Goal: Information Seeking & Learning: Learn about a topic

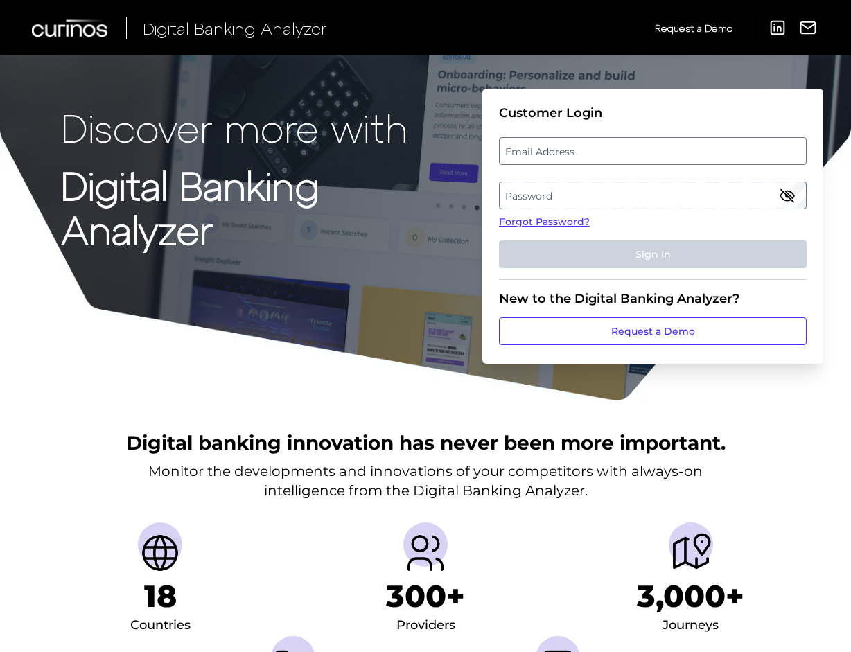
click at [762, 143] on label "Email Address" at bounding box center [653, 151] width 306 height 25
click at [762, 143] on input "email" at bounding box center [653, 151] width 308 height 28
click at [584, 151] on input "[PERSON_NAME][DOMAIN_NAME]" at bounding box center [653, 151] width 308 height 28
type input "[PERSON_NAME][EMAIL_ADDRESS][PERSON_NAME][DOMAIN_NAME]"
click at [541, 195] on label "Password" at bounding box center [653, 195] width 306 height 25
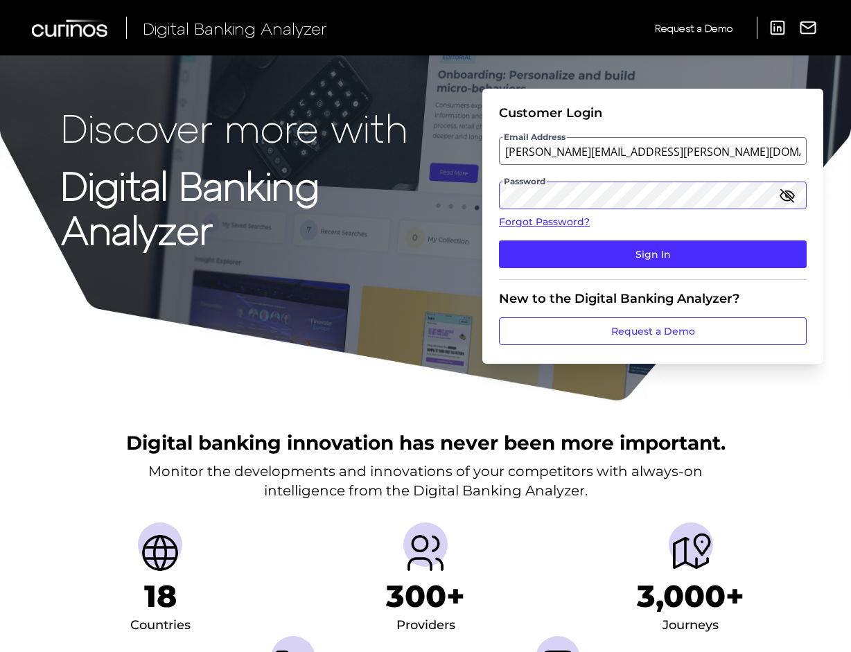
click at [499, 241] on button "Sign In" at bounding box center [653, 255] width 308 height 28
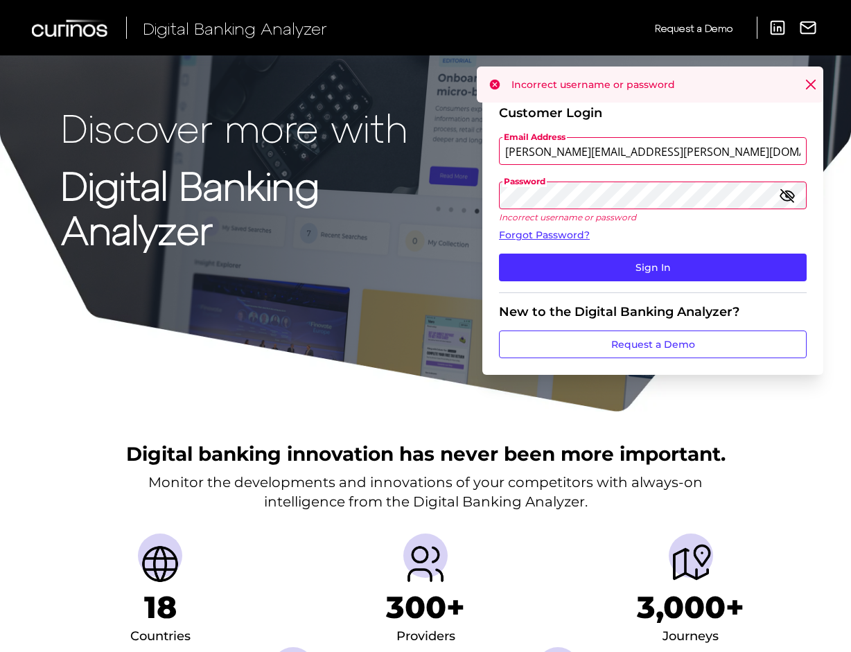
click at [779, 195] on div "Password Incorrect username or password" at bounding box center [653, 202] width 308 height 41
click at [783, 196] on icon "button" at bounding box center [787, 195] width 17 height 17
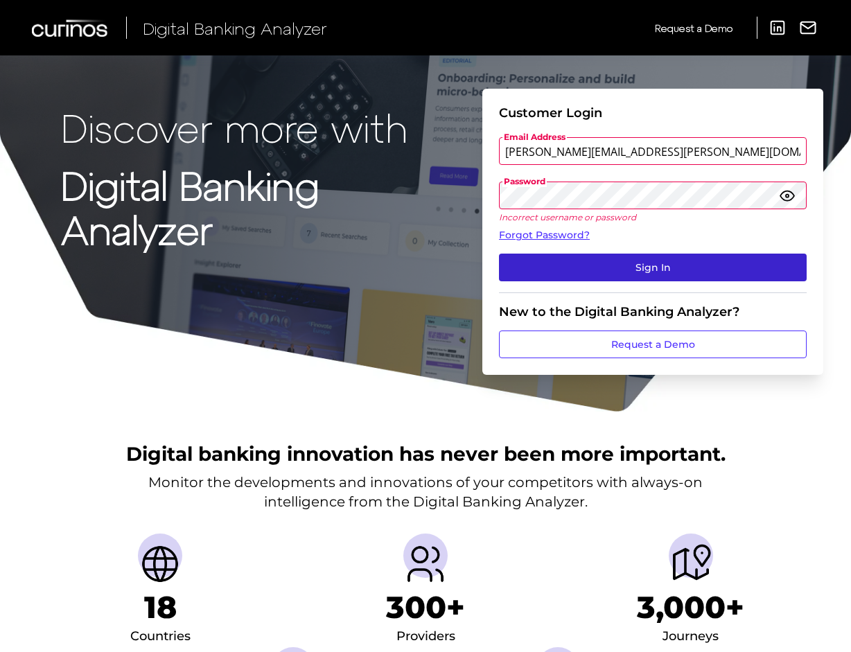
click at [595, 261] on button "Sign In" at bounding box center [653, 268] width 308 height 28
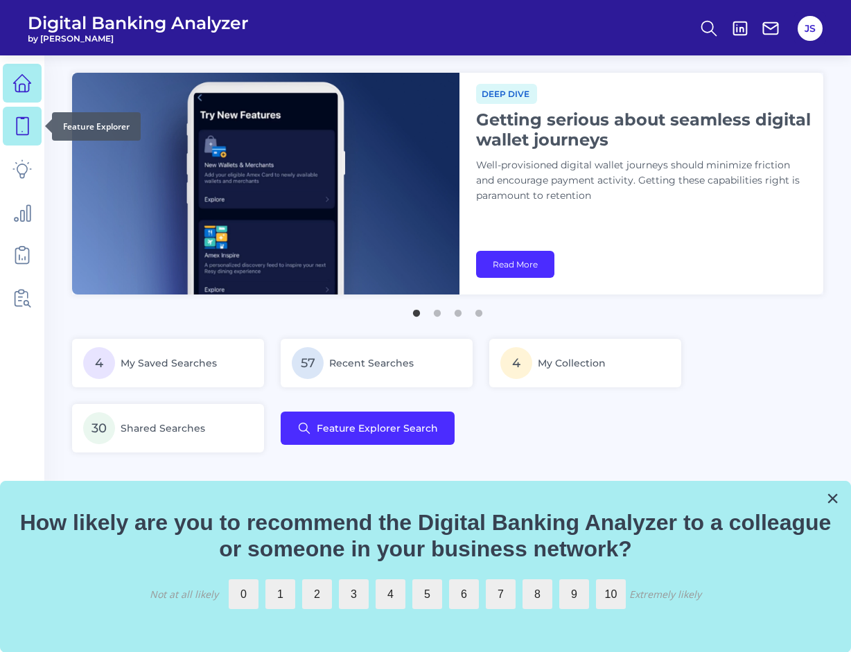
click at [21, 129] on icon at bounding box center [21, 125] width 19 height 19
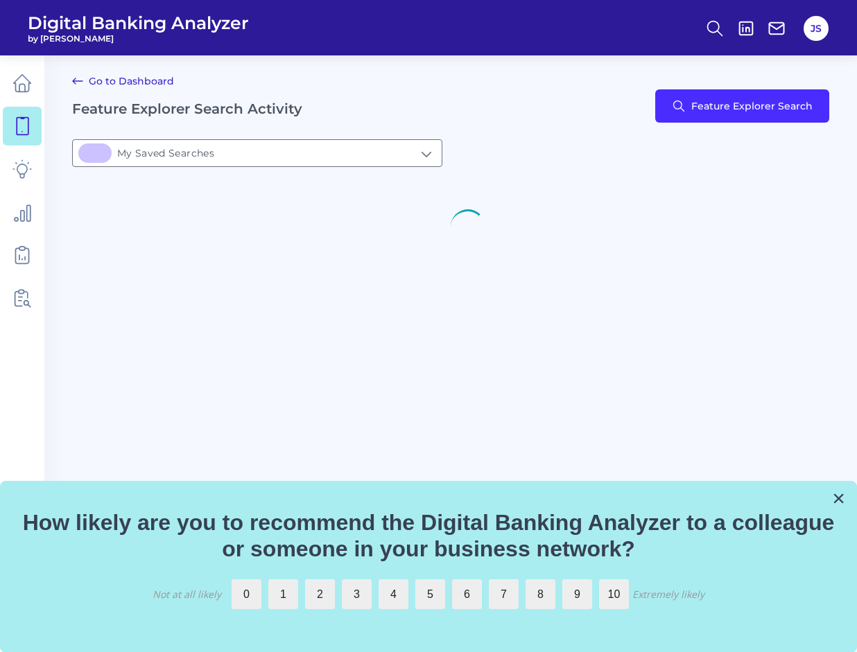
type input "4My Saved Searches"
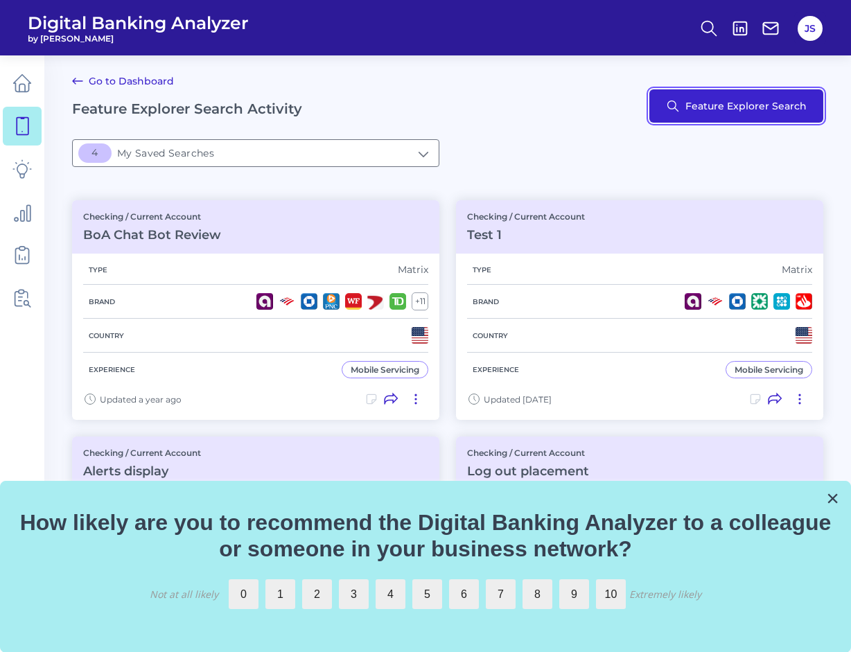
click at [725, 102] on button "Feature Explorer Search" at bounding box center [736, 105] width 174 height 33
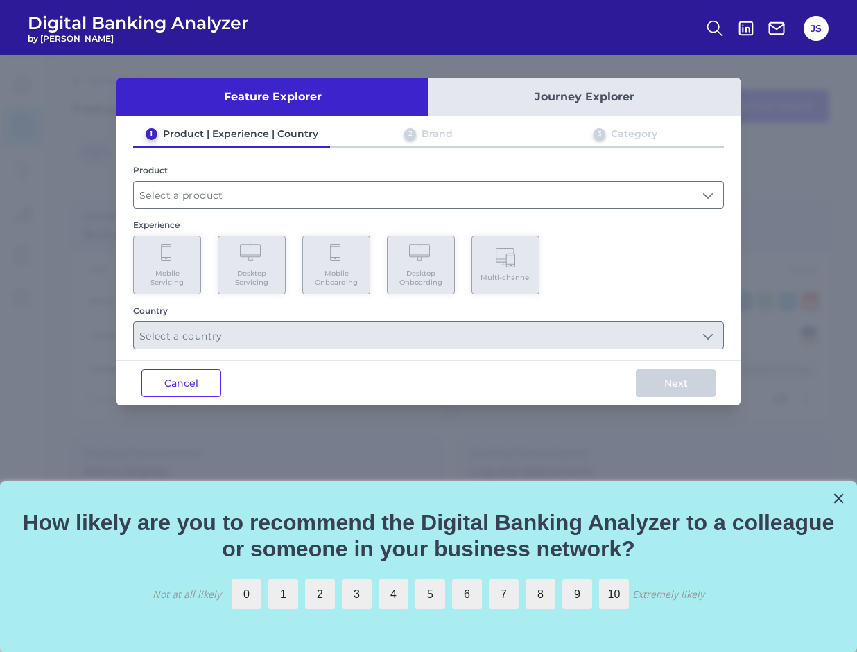
click at [209, 180] on div "Product" at bounding box center [428, 187] width 591 height 44
drag, startPoint x: 209, startPoint y: 180, endPoint x: 209, endPoint y: 188, distance: 7.7
click at [209, 181] on div "Product" at bounding box center [428, 187] width 591 height 44
click at [211, 193] on input "text" at bounding box center [428, 195] width 589 height 26
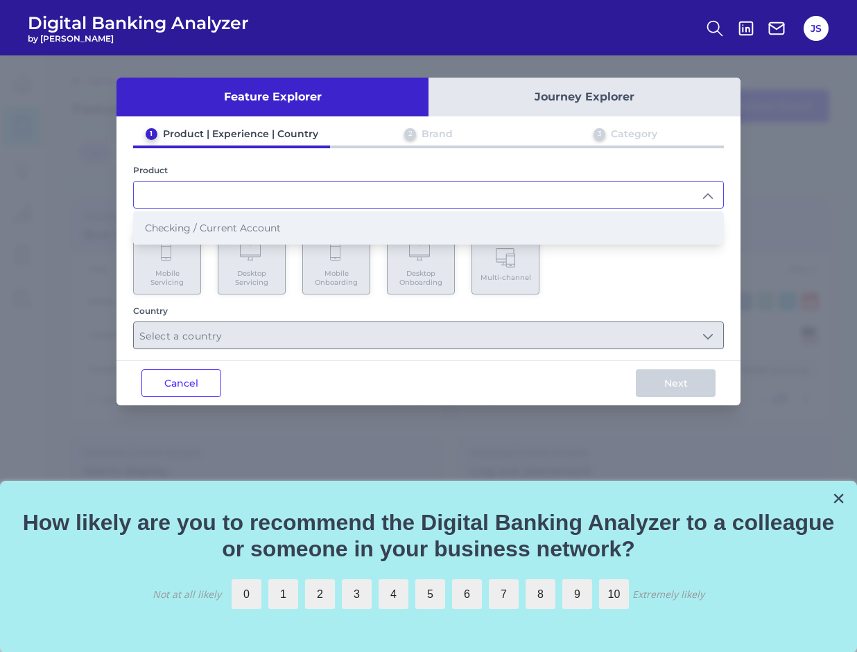
click at [218, 215] on li "Checking / Current Account" at bounding box center [428, 228] width 589 height 32
type input "Checking / Current Account"
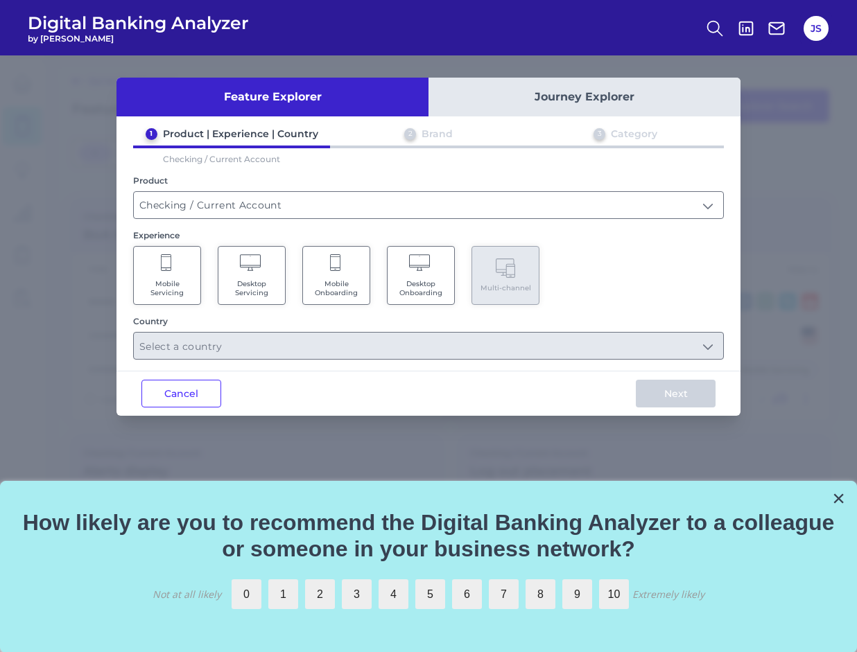
click at [173, 250] on Servicing "Mobile Servicing" at bounding box center [167, 275] width 68 height 59
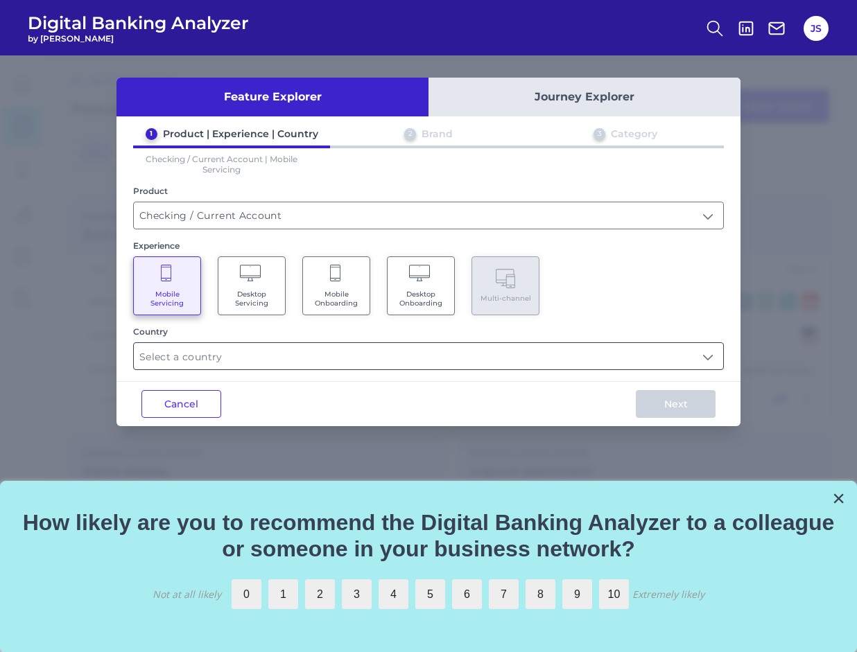
click at [226, 360] on input "text" at bounding box center [428, 356] width 589 height 26
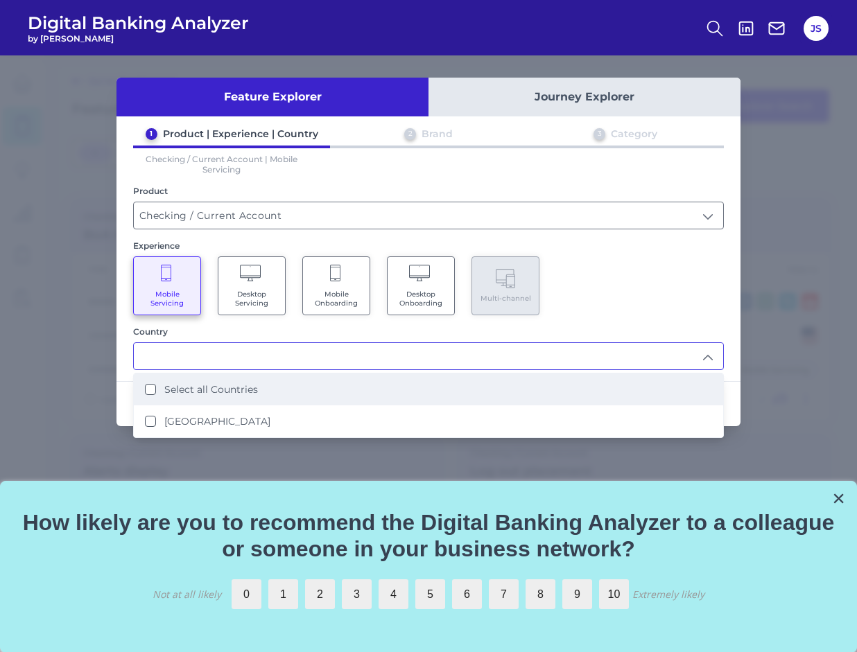
click at [224, 387] on label "Select all Countries" at bounding box center [211, 389] width 94 height 12
type input "Select all Countries"
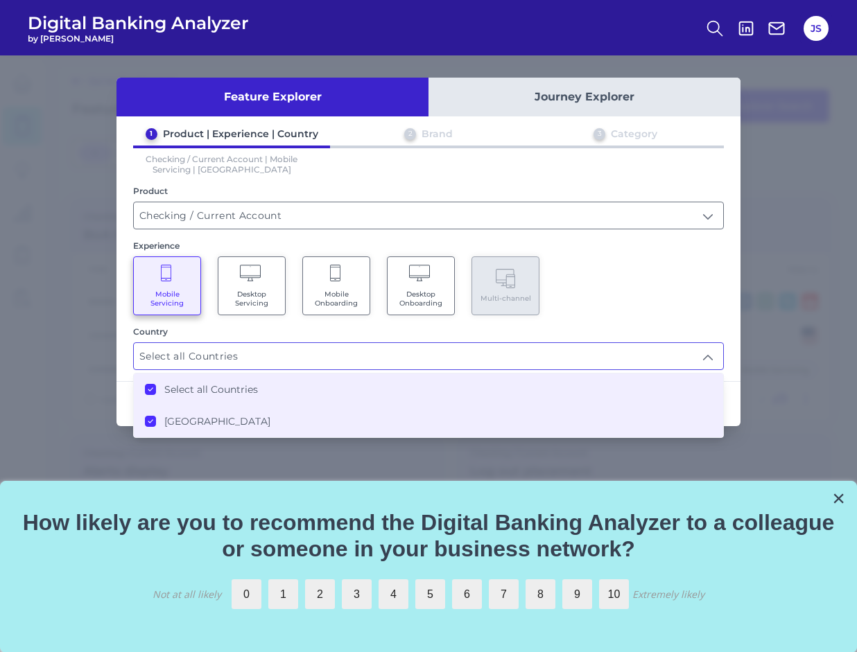
scroll to position [1, 0]
click at [656, 315] on div "1 Product | Experience | Country 2 Brand 3 Category Checking / Current Account …" at bounding box center [428, 249] width 624 height 243
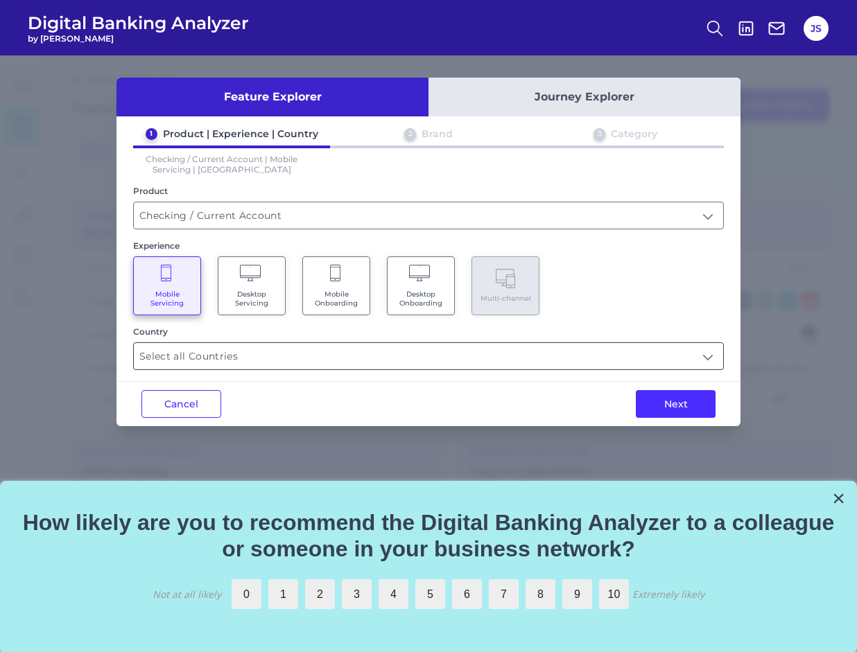
drag, startPoint x: 460, startPoint y: 349, endPoint x: 437, endPoint y: 354, distance: 24.1
click at [460, 351] on input "Select all Countries" at bounding box center [428, 356] width 589 height 26
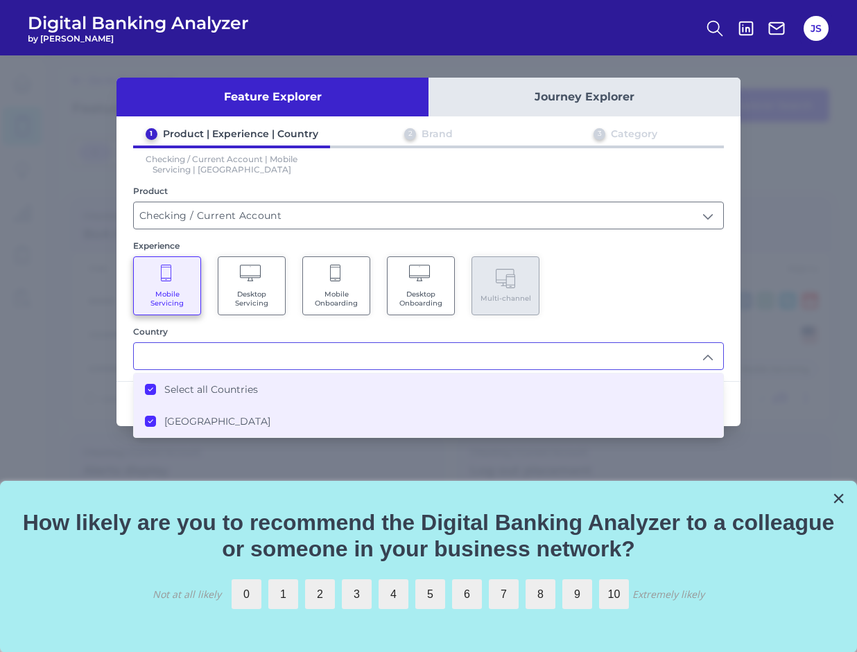
click at [666, 351] on input "text" at bounding box center [428, 356] width 589 height 26
type input "Select all Countries"
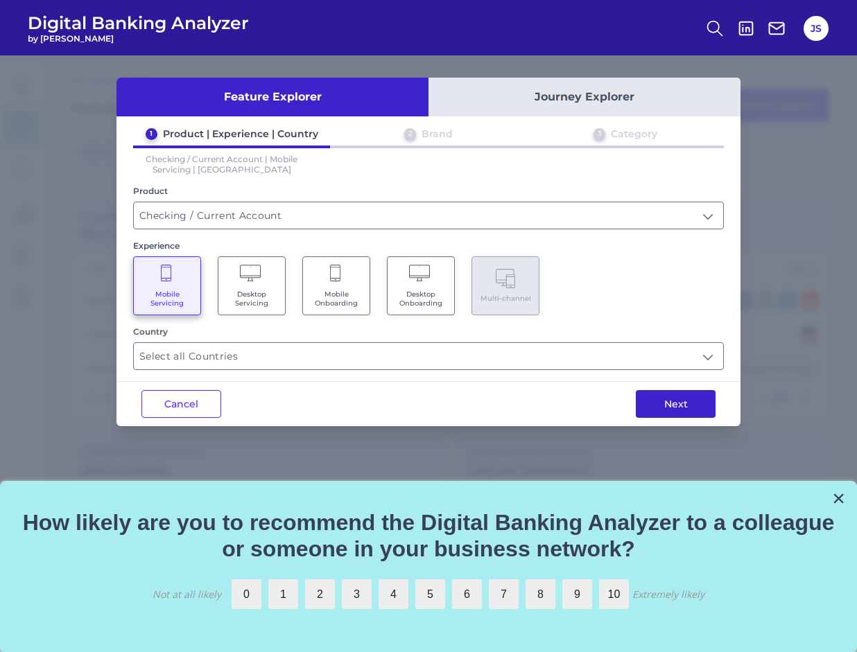
click at [672, 399] on button "Next" at bounding box center [676, 404] width 80 height 28
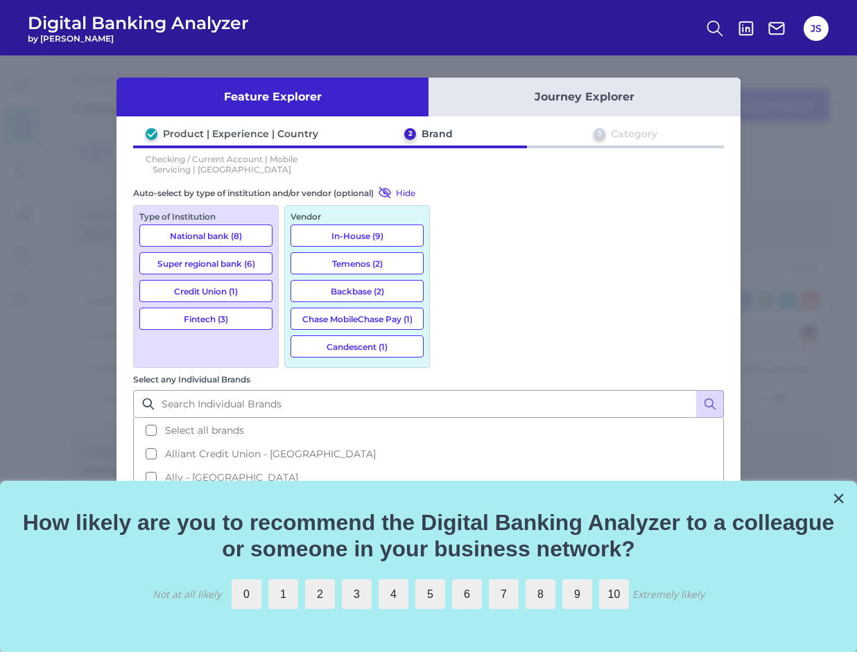
click at [451, 489] on button "Bank of America - [GEOGRAPHIC_DATA]" at bounding box center [428, 501] width 588 height 24
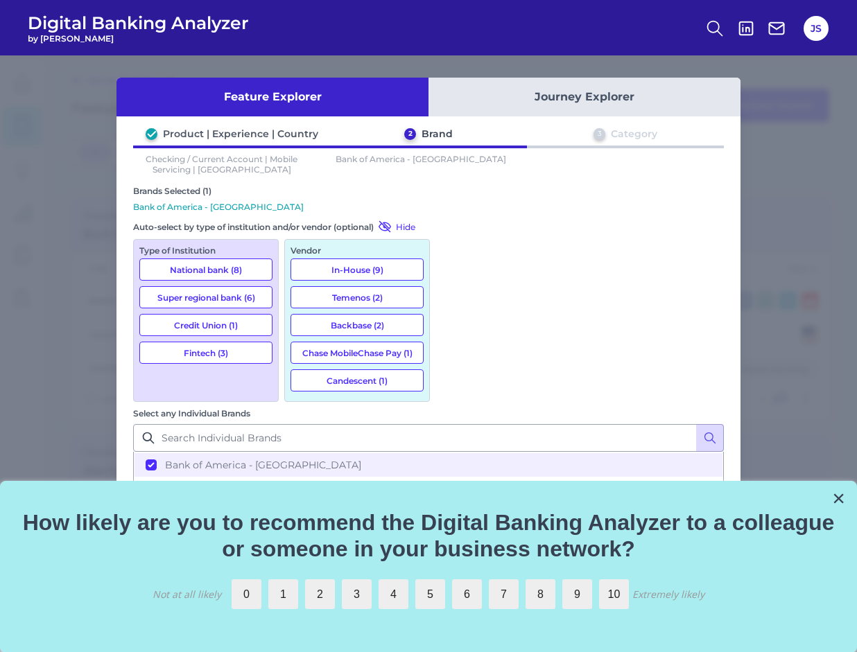
scroll to position [208, 0]
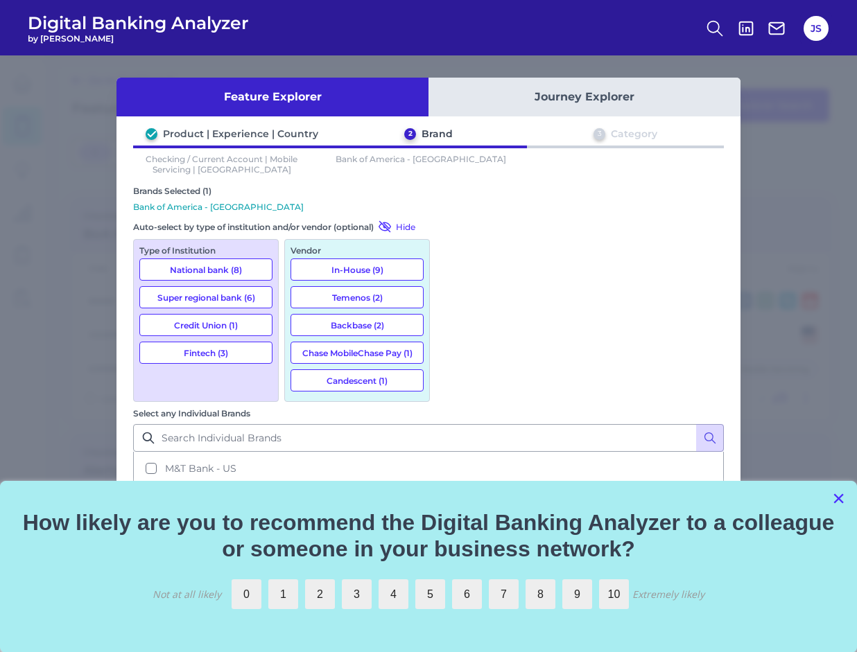
click at [839, 498] on button "×" at bounding box center [838, 498] width 13 height 22
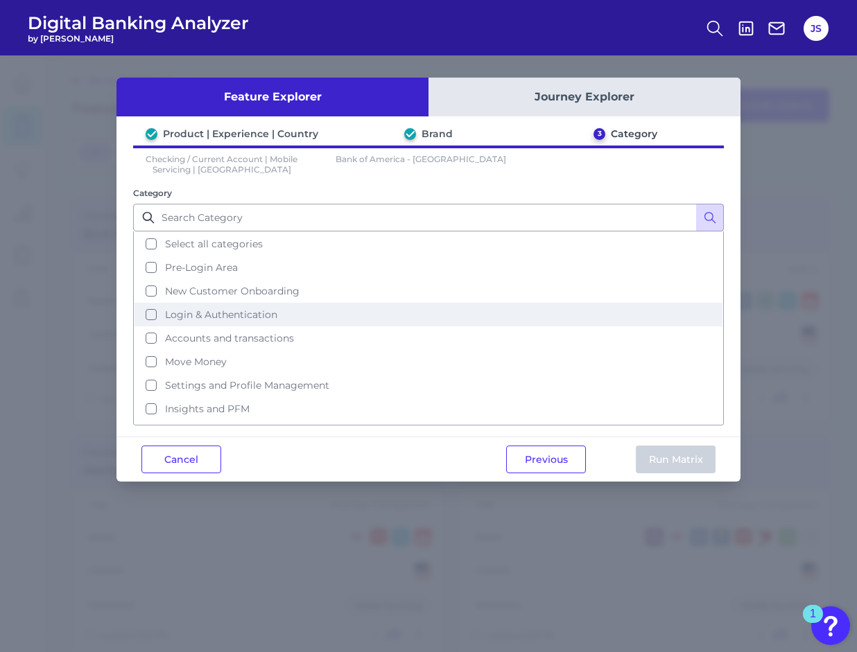
scroll to position [67, 0]
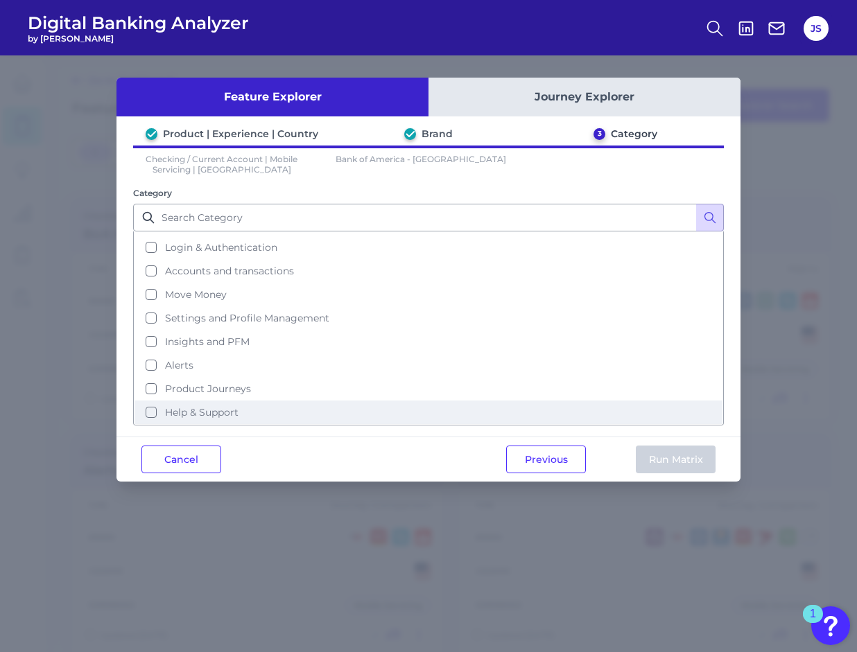
click at [153, 410] on button "Help & Support" at bounding box center [428, 413] width 588 height 24
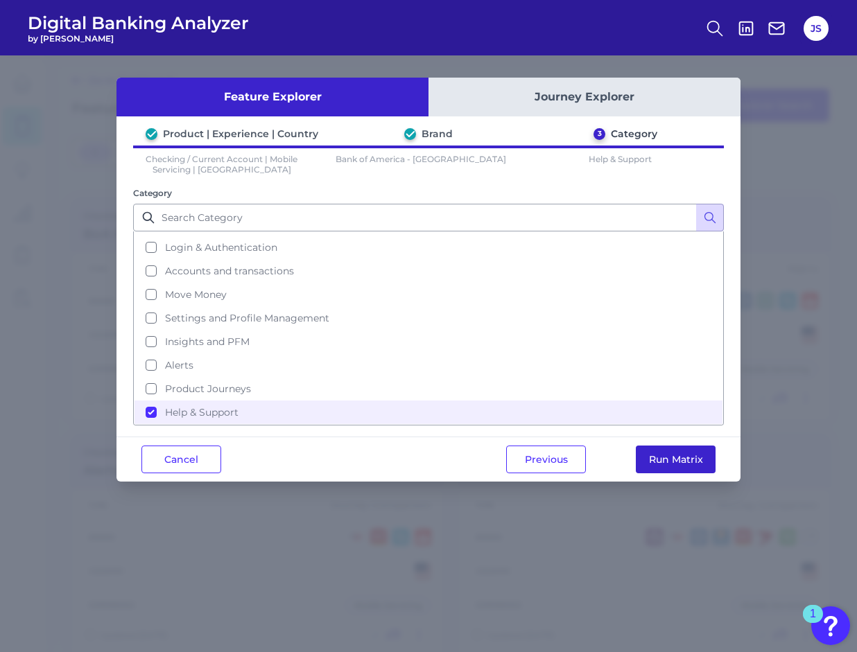
click at [678, 455] on button "Run Matrix" at bounding box center [676, 460] width 80 height 28
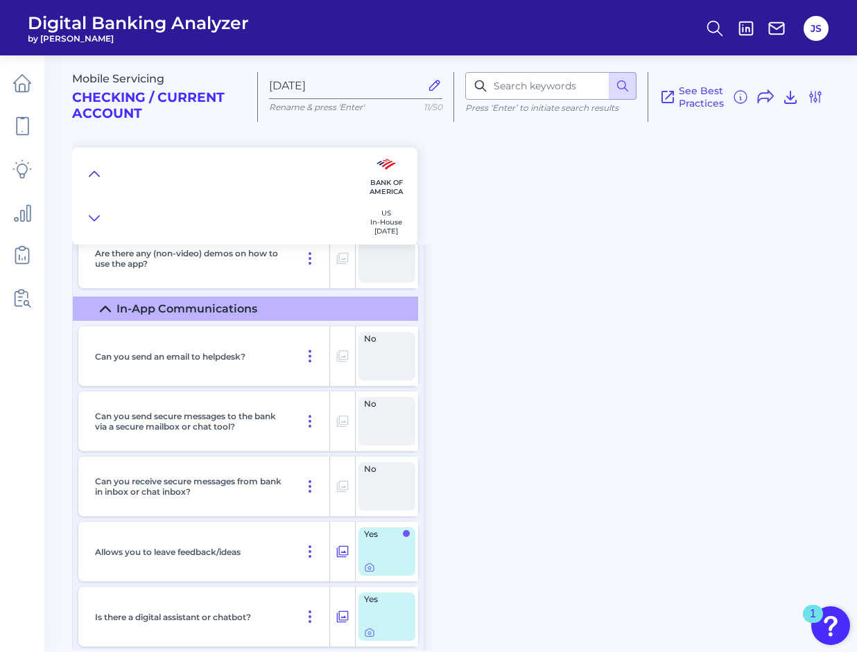
scroll to position [347, 0]
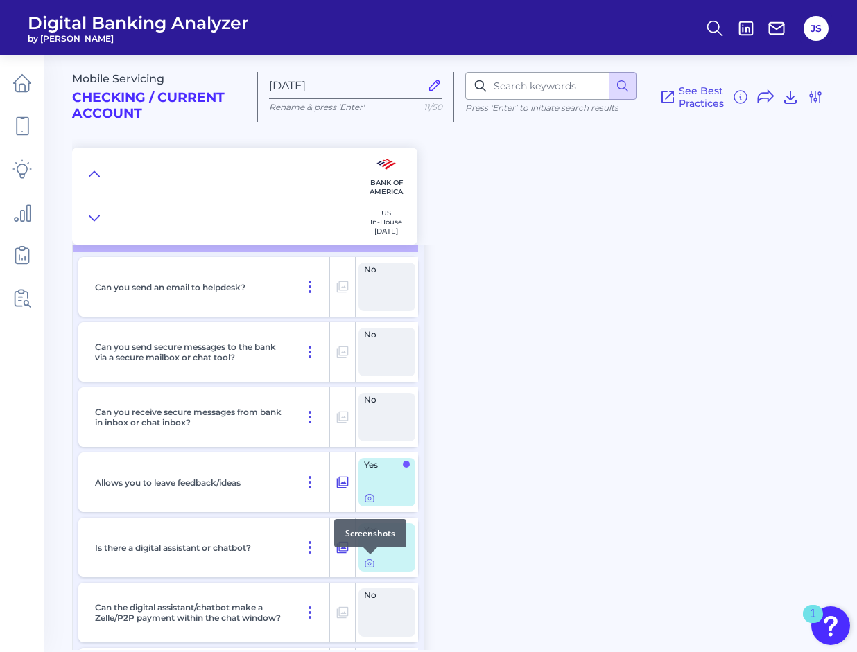
click at [376, 556] on div "Yes" at bounding box center [386, 547] width 57 height 49
click at [367, 558] on div at bounding box center [370, 555] width 14 height 14
click at [367, 569] on div "Yes" at bounding box center [386, 547] width 57 height 49
click at [370, 556] on div at bounding box center [370, 555] width 14 height 14
click at [370, 563] on icon at bounding box center [369, 564] width 3 height 3
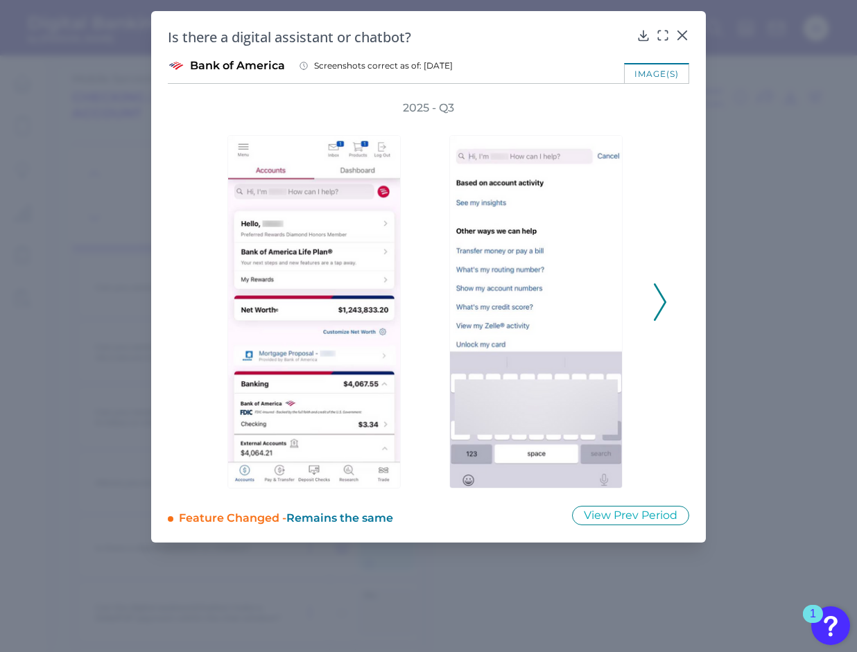
click at [658, 302] on icon at bounding box center [660, 301] width 12 height 37
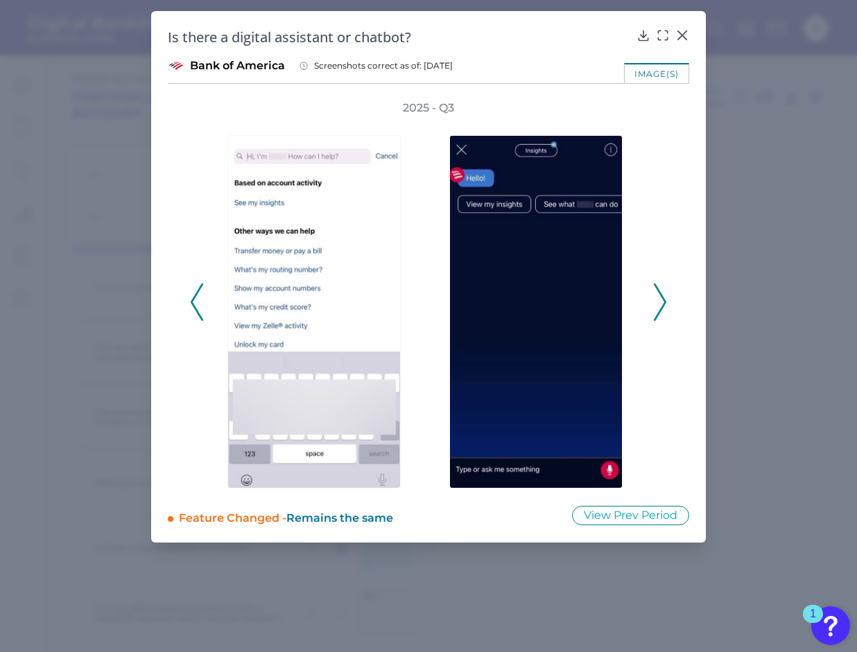
click at [653, 303] on button at bounding box center [660, 301] width 14 height 37
click at [654, 301] on icon at bounding box center [660, 301] width 12 height 37
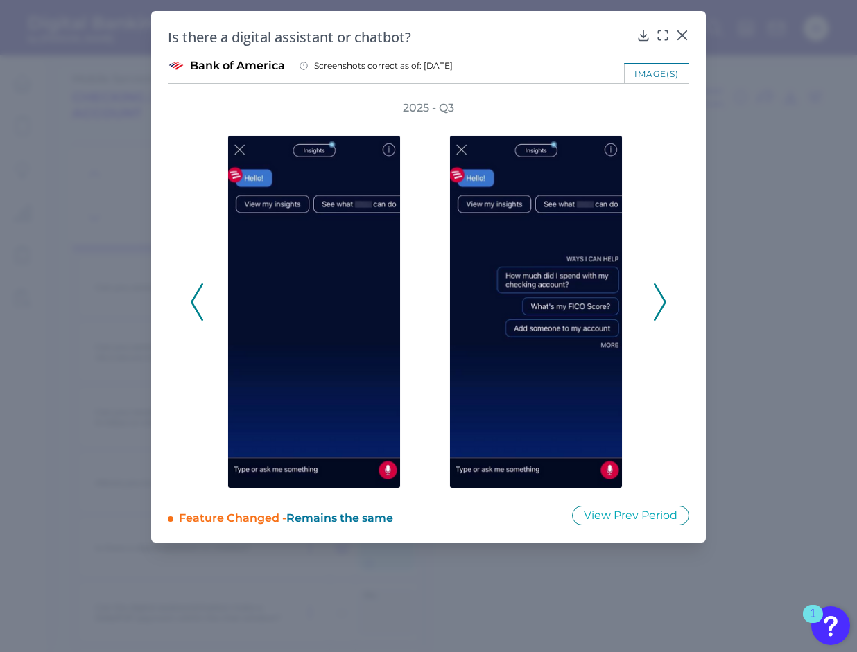
click at [659, 297] on icon at bounding box center [660, 301] width 12 height 37
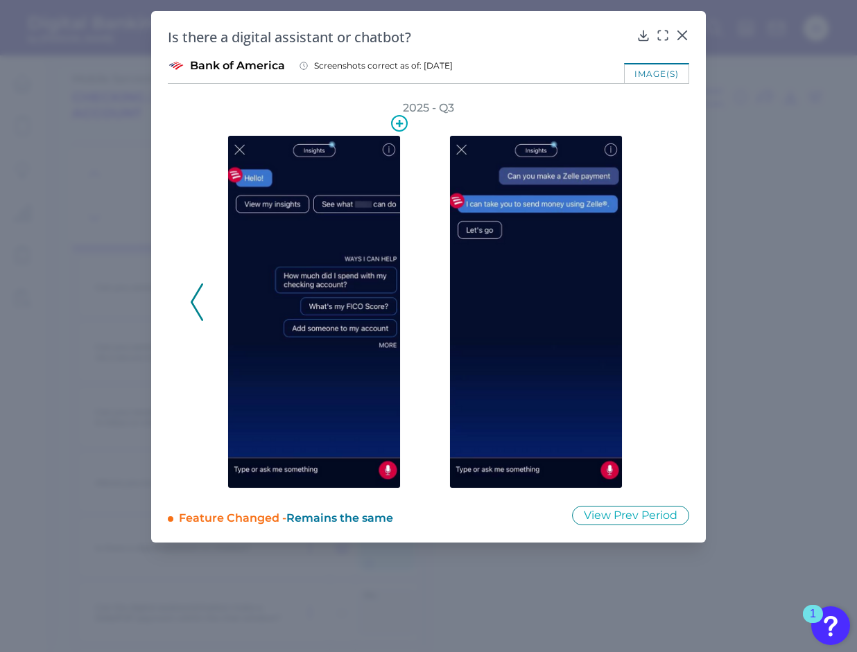
click at [339, 220] on img at bounding box center [313, 312] width 173 height 354
click at [400, 121] on icon at bounding box center [399, 123] width 7 height 7
click at [426, 101] on h3 "2025 - Q3" at bounding box center [428, 108] width 51 height 15
click at [317, 265] on img at bounding box center [313, 312] width 173 height 354
click at [338, 477] on img at bounding box center [313, 312] width 173 height 354
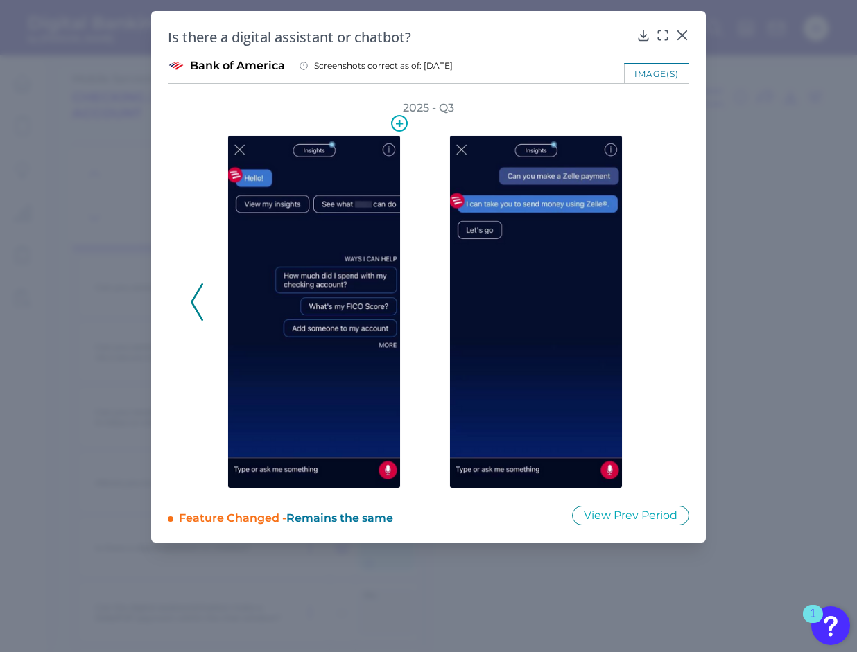
click at [333, 329] on img at bounding box center [313, 312] width 173 height 354
click at [314, 514] on span "Remains the same" at bounding box center [339, 518] width 107 height 13
click at [309, 523] on span "Remains the same" at bounding box center [339, 518] width 107 height 13
click at [344, 331] on img at bounding box center [313, 312] width 173 height 354
click at [460, 133] on div at bounding box center [539, 302] width 180 height 373
